Goal: Task Accomplishment & Management: Use online tool/utility

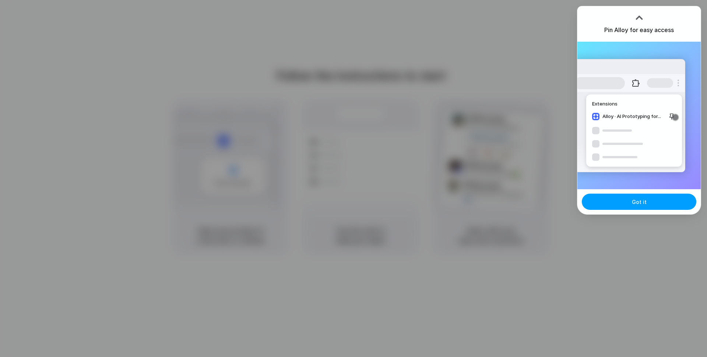
click at [641, 203] on span "Got it" at bounding box center [639, 202] width 15 height 8
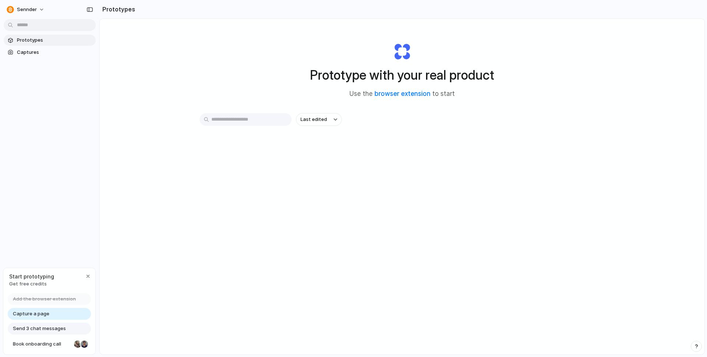
click at [34, 43] on span "Prototypes" at bounding box center [55, 39] width 76 height 7
click at [33, 51] on span "Captures" at bounding box center [55, 52] width 76 height 7
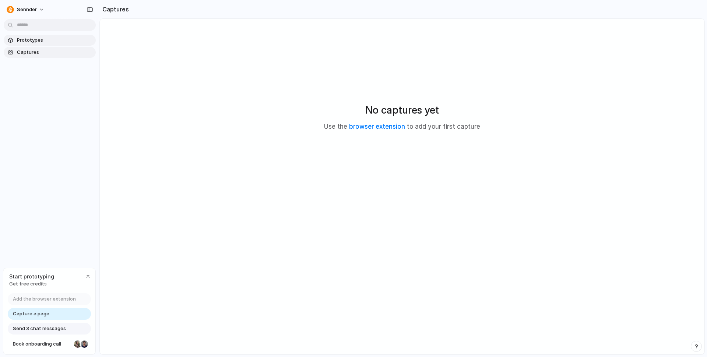
click at [39, 41] on span "Prototypes" at bounding box center [55, 39] width 76 height 7
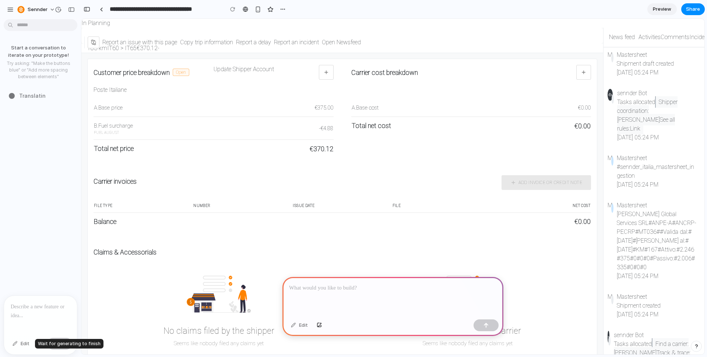
click at [24, 343] on div "Edit" at bounding box center [21, 343] width 24 height 12
click at [34, 316] on div at bounding box center [40, 314] width 73 height 39
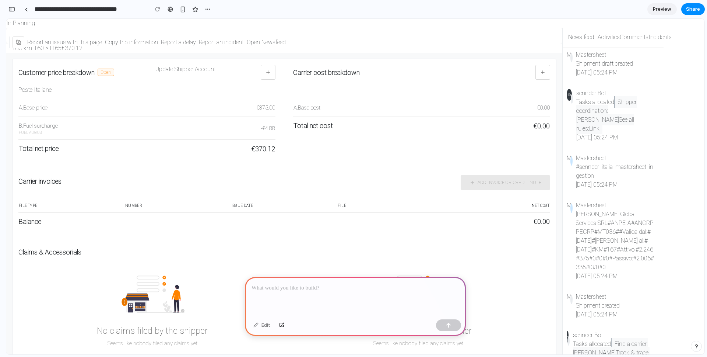
click at [295, 215] on td "Balance" at bounding box center [230, 222] width 425 height 18
click at [182, 11] on div "button" at bounding box center [183, 9] width 6 height 6
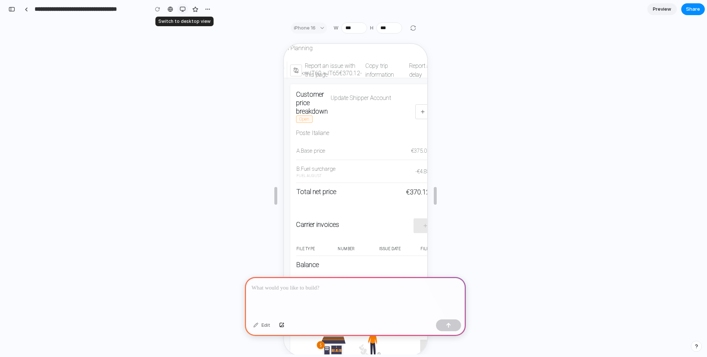
click at [182, 11] on div "button" at bounding box center [183, 9] width 6 height 6
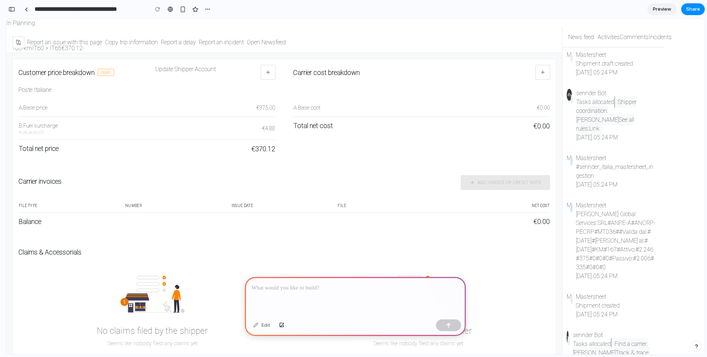
click at [399, 302] on div at bounding box center [355, 296] width 221 height 39
click at [548, 73] on button "add" at bounding box center [543, 72] width 15 height 15
click at [542, 77] on button "add" at bounding box center [543, 72] width 15 height 15
click at [381, 287] on p at bounding box center [356, 287] width 208 height 9
